Goal: Find contact information: Find contact information

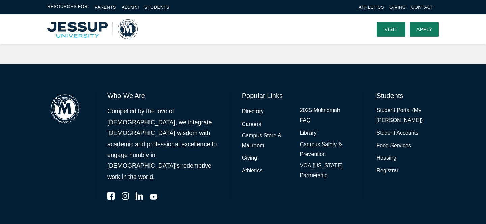
scroll to position [1804, 0]
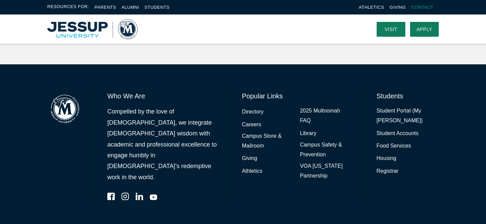
click at [421, 5] on link "Contact" at bounding box center [422, 7] width 22 height 5
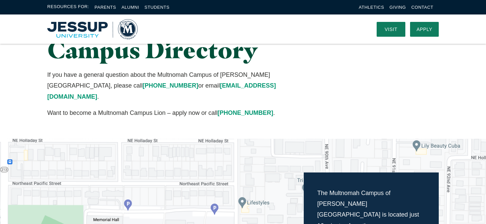
scroll to position [21, 0]
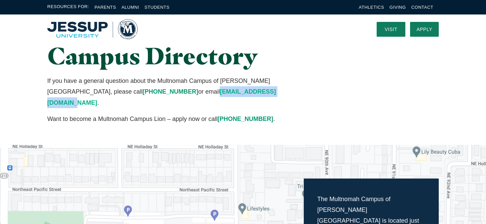
drag, startPoint x: 282, startPoint y: 91, endPoint x: 196, endPoint y: 91, distance: 86.7
click at [195, 91] on p "If you have a general question about the Multnomah Campus of [PERSON_NAME][GEOG…" at bounding box center [175, 92] width 257 height 33
copy link "[EMAIL_ADDRESS][DOMAIN_NAME]"
